Goal: Information Seeking & Learning: Learn about a topic

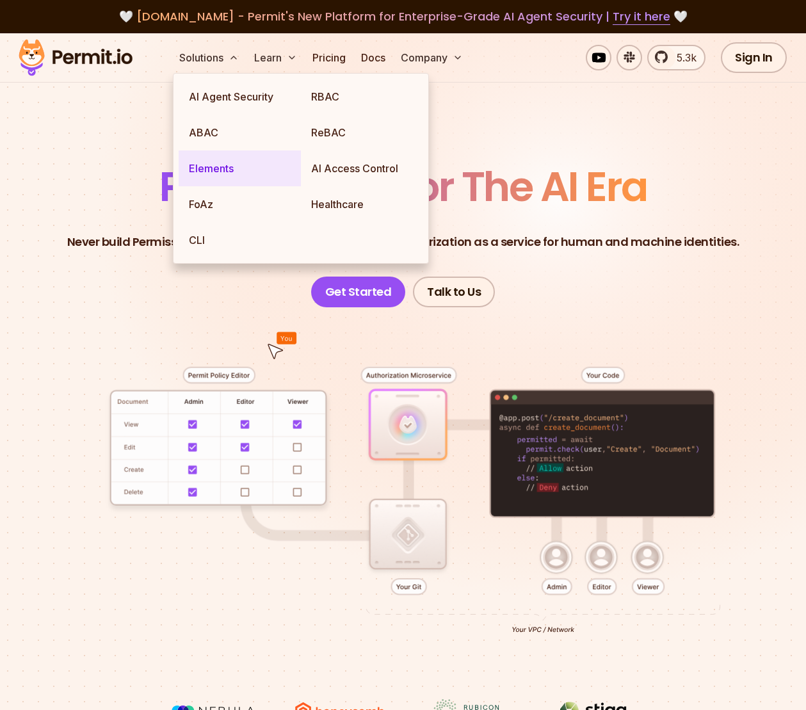
click at [211, 173] on link "Elements" at bounding box center [240, 168] width 122 height 36
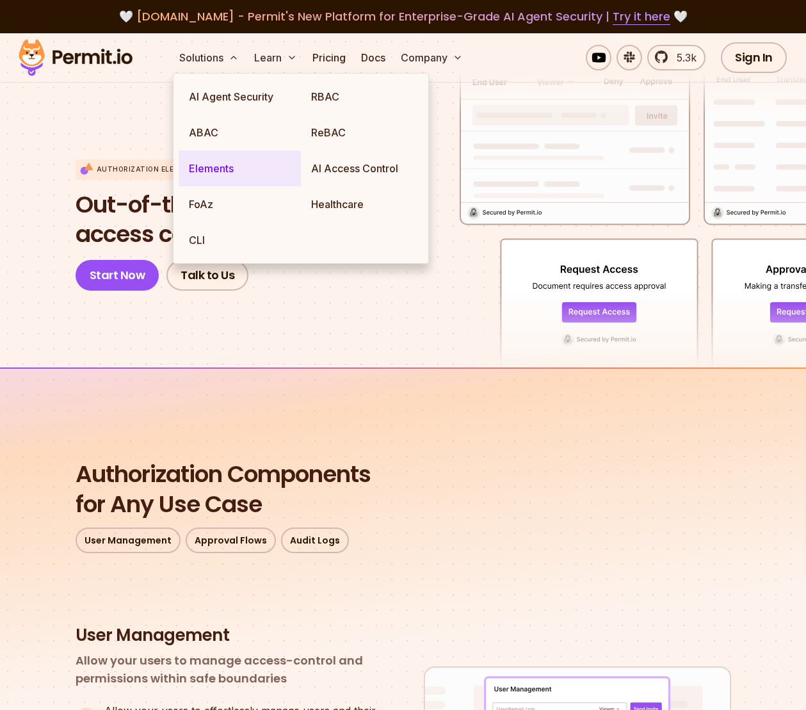
click at [223, 172] on link "Elements" at bounding box center [240, 168] width 122 height 36
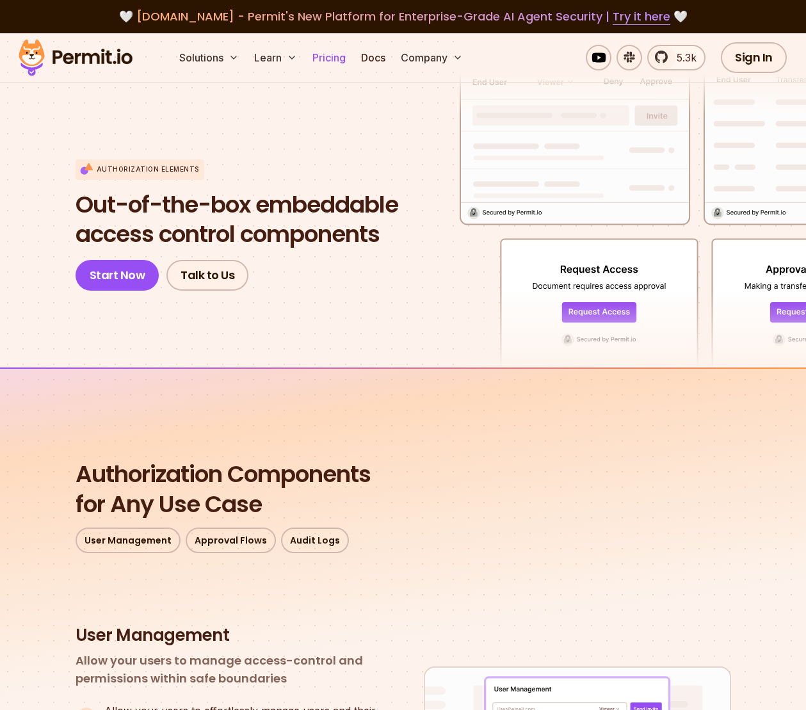
click at [324, 59] on link "Pricing" at bounding box center [329, 58] width 44 height 26
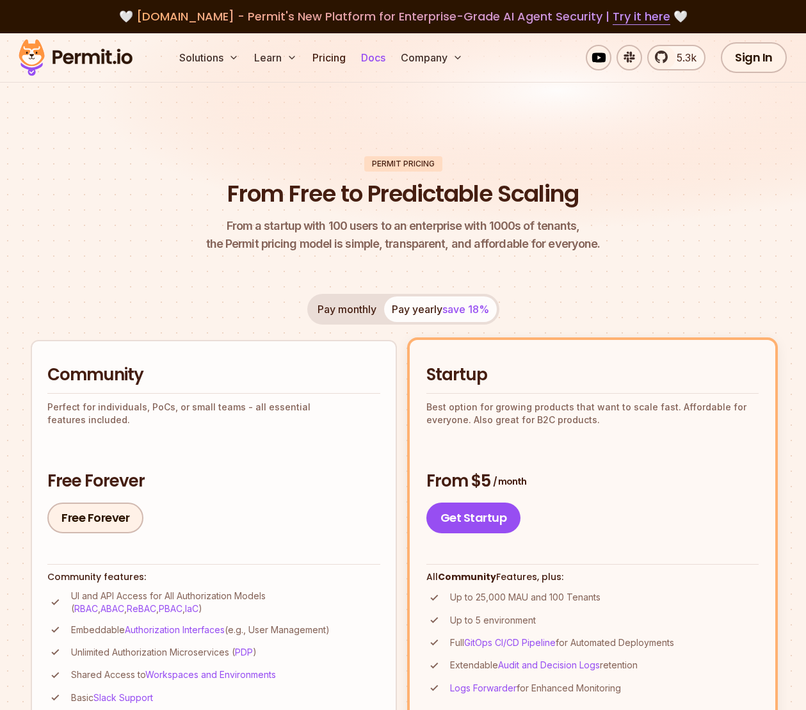
click at [376, 61] on link "Docs" at bounding box center [373, 58] width 35 height 26
click at [276, 691] on li "Basic Slack Support" at bounding box center [213, 697] width 333 height 16
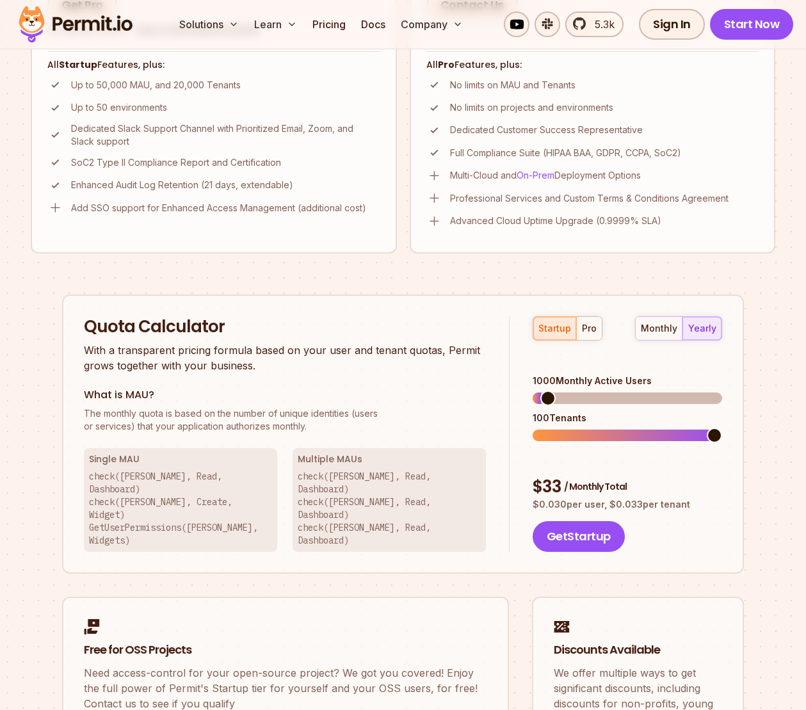
scroll to position [1024, 0]
